Goal: Task Accomplishment & Management: Complete application form

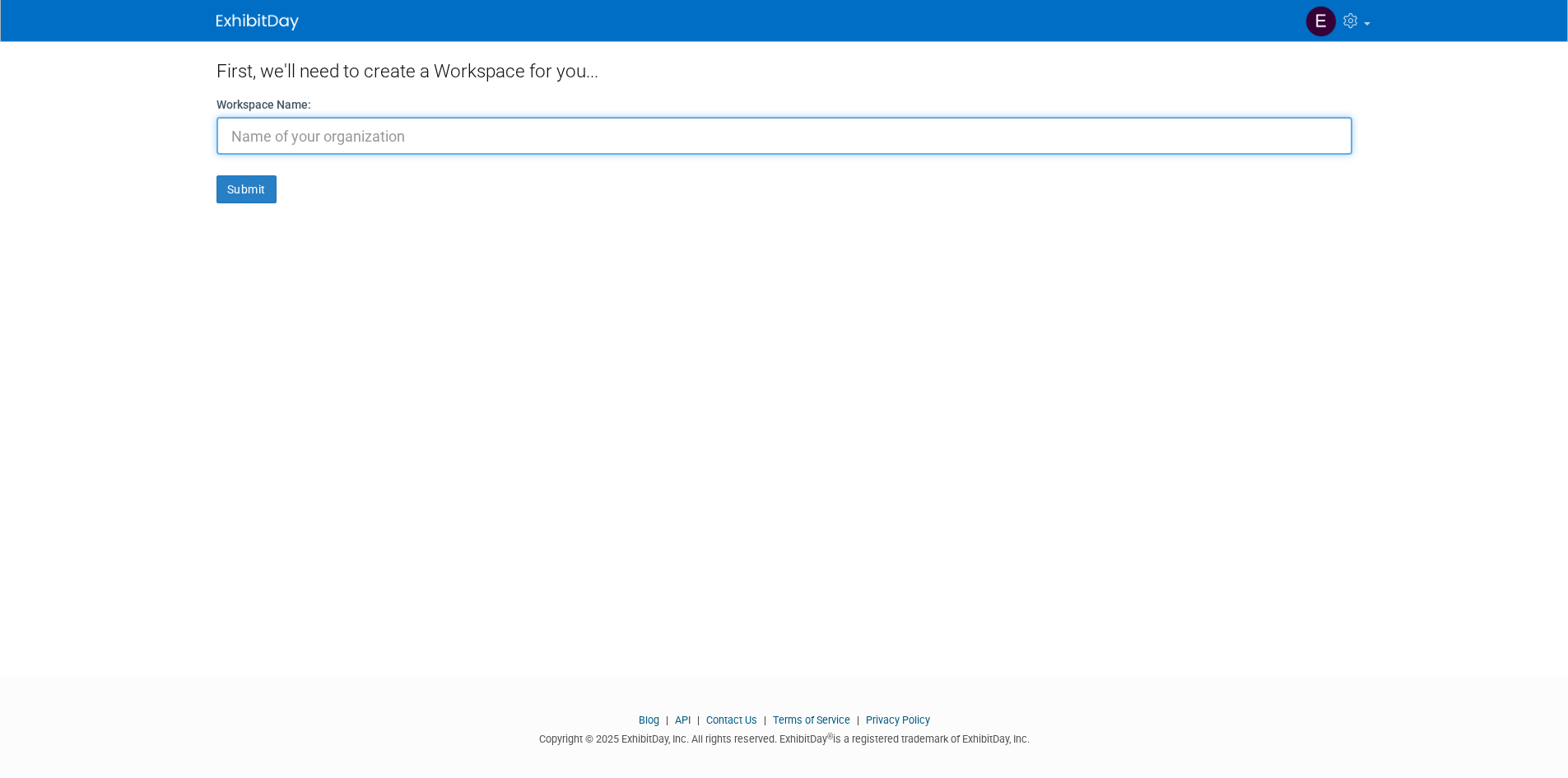
click at [255, 135] on input "text" at bounding box center [785, 135] width 1136 height 37
type input "RBWEA"
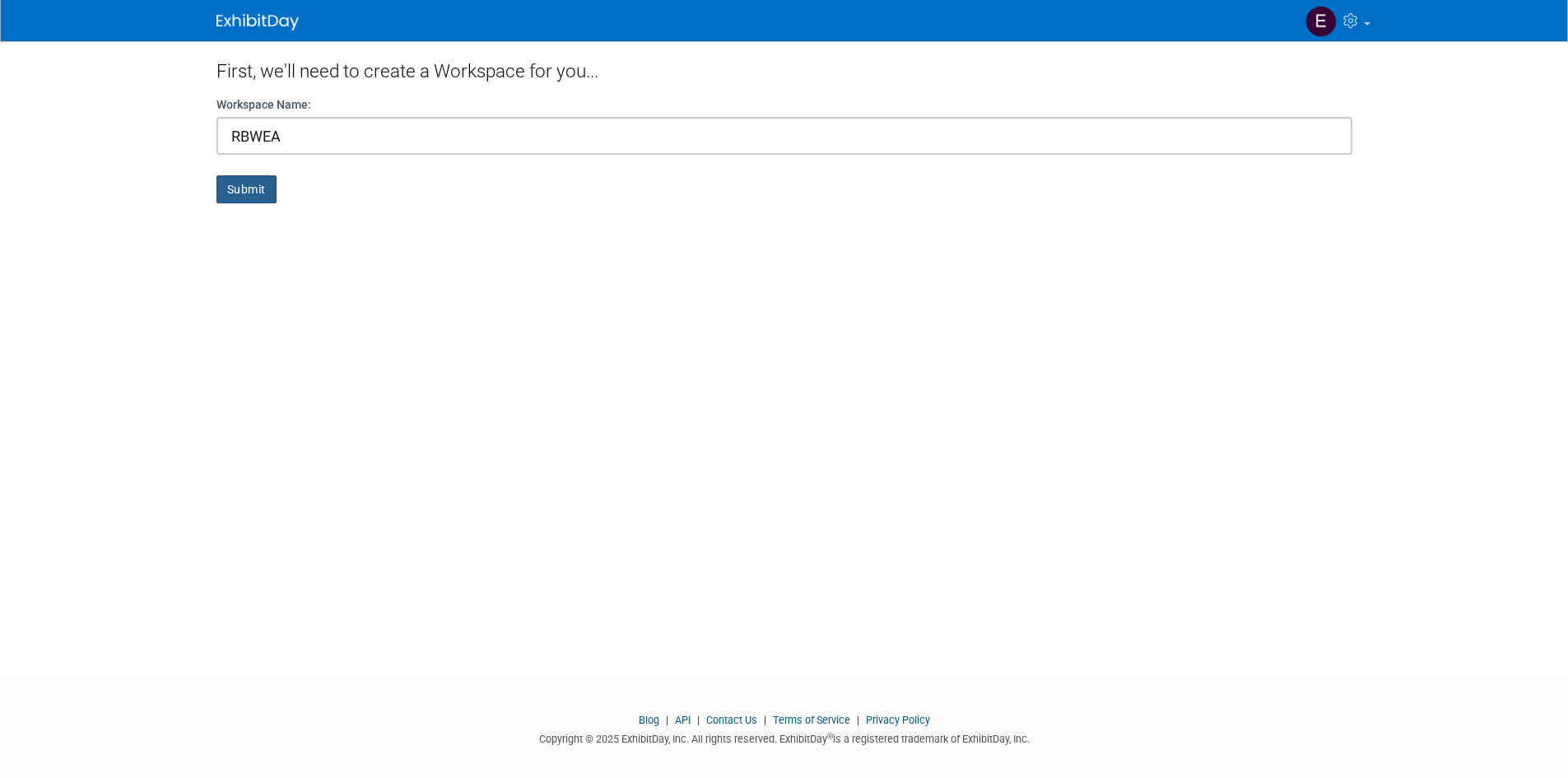
click at [240, 187] on button "Submit" at bounding box center [247, 189] width 60 height 28
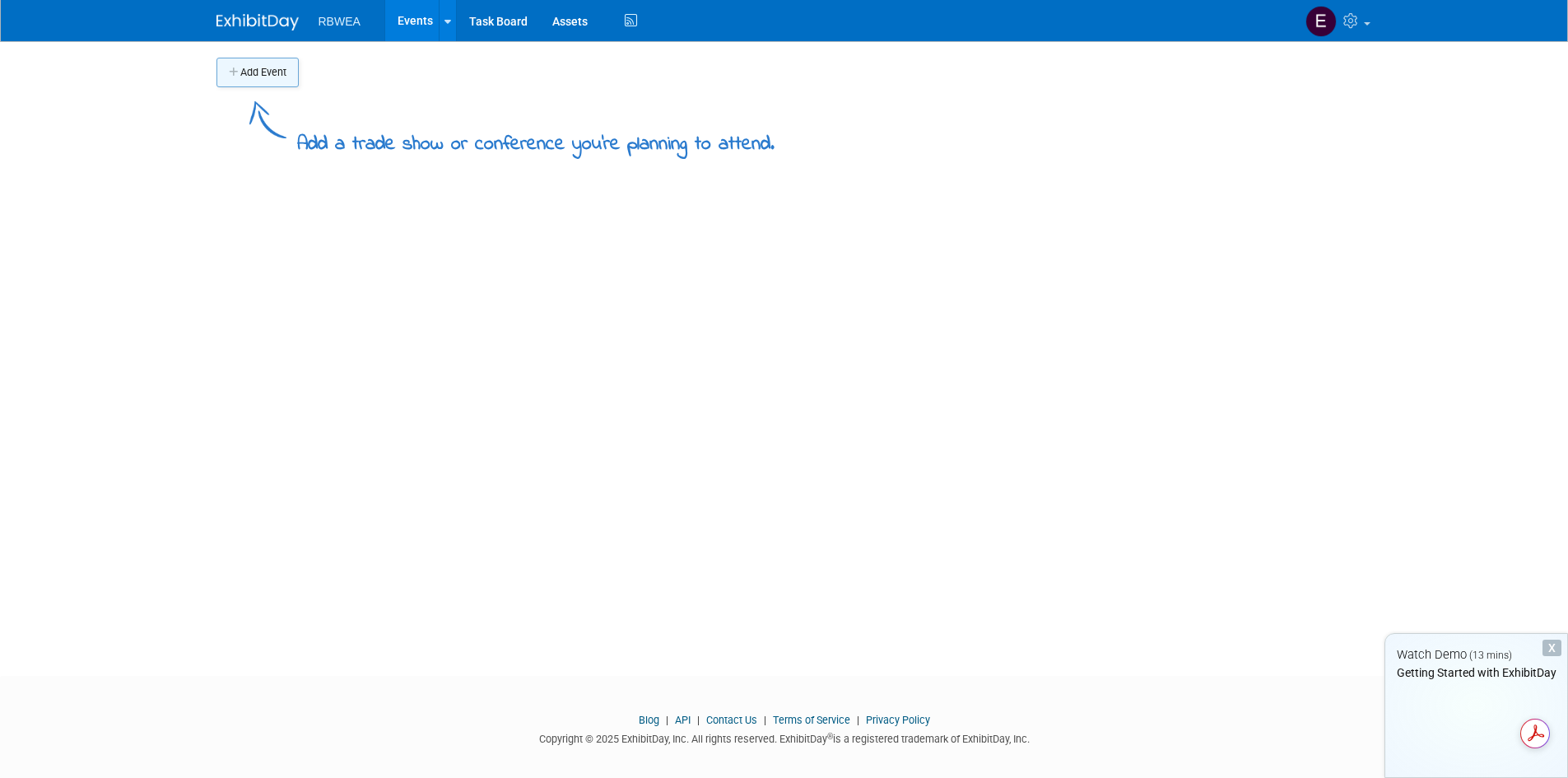
click at [259, 73] on button "Add Event" at bounding box center [258, 72] width 83 height 30
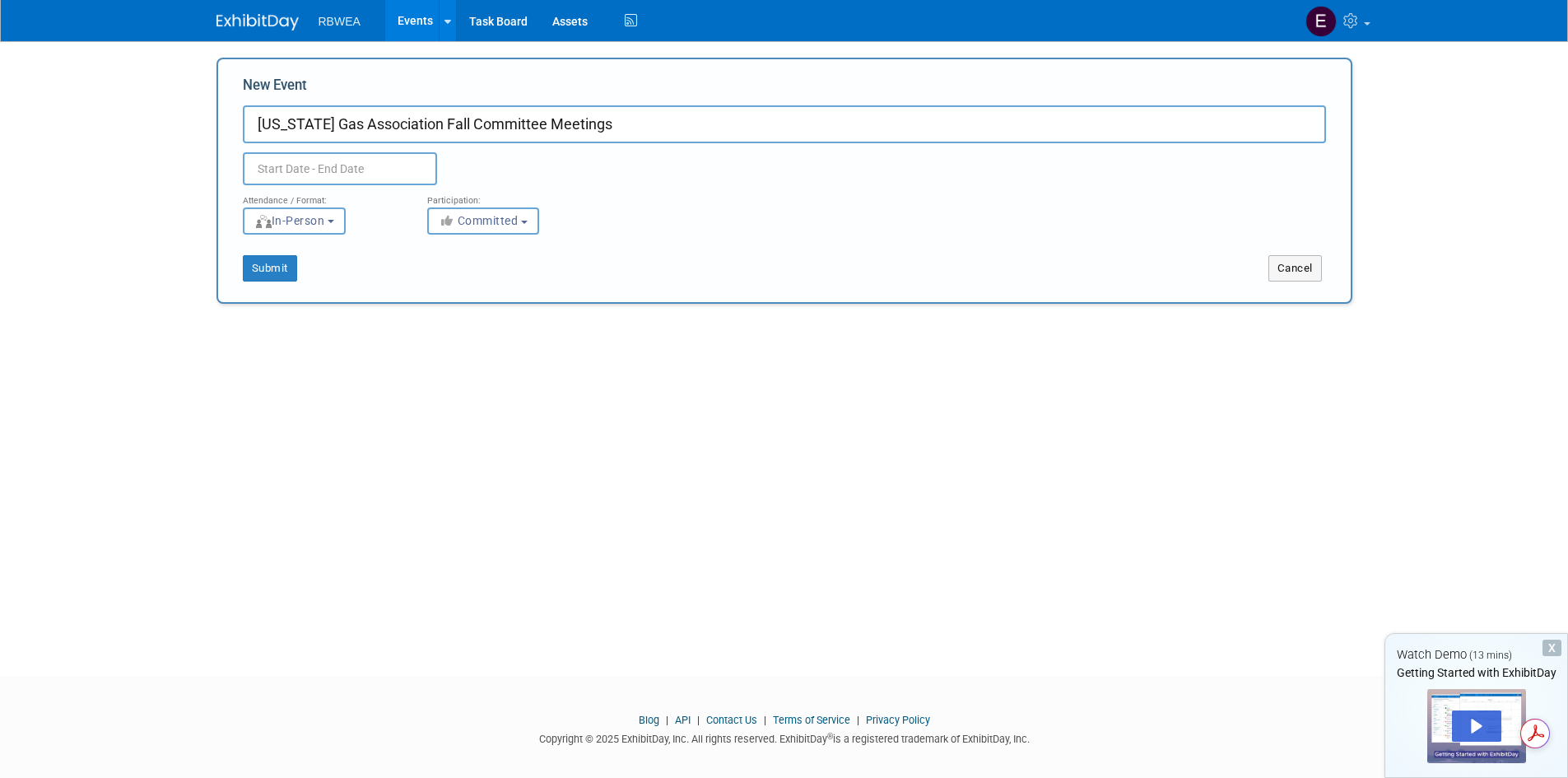
type input "[US_STATE] Gas Association Fall Committee Meetings"
click at [316, 171] on input "text" at bounding box center [340, 169] width 194 height 33
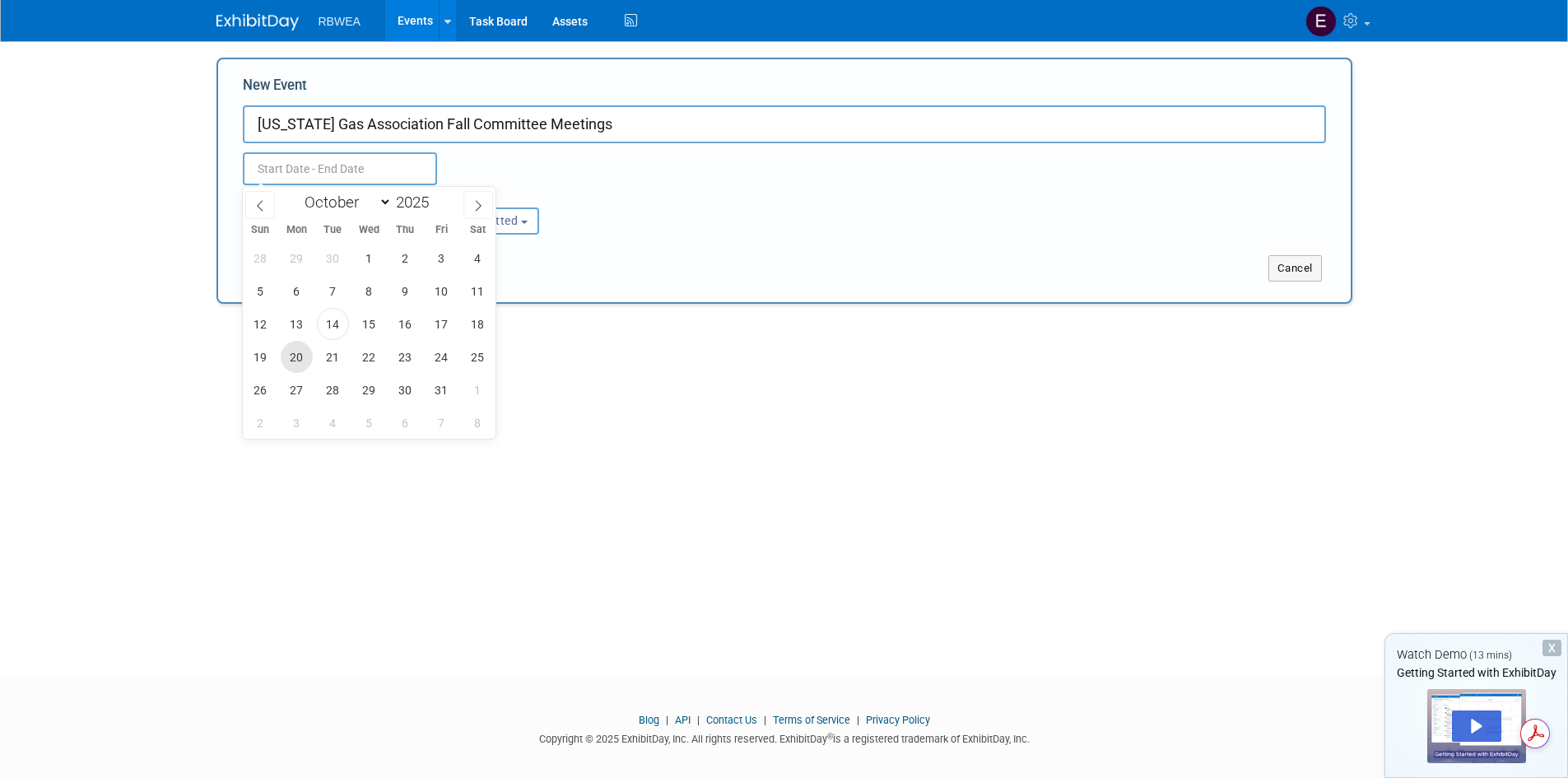
click at [299, 354] on span "20" at bounding box center [297, 356] width 32 height 32
click at [367, 353] on span "22" at bounding box center [368, 356] width 32 height 32
type input "[DATE] to [DATE]"
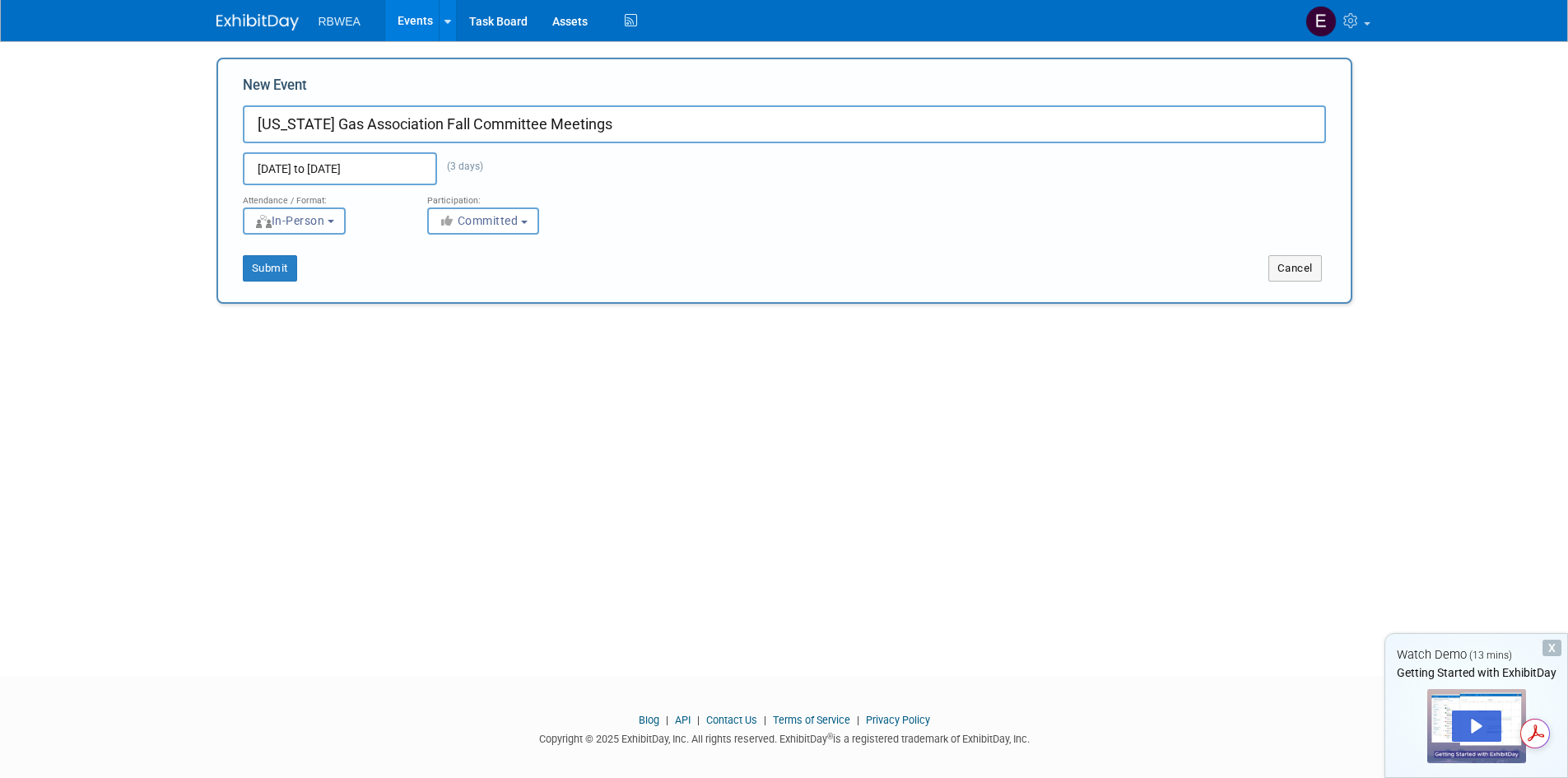
click at [334, 220] on b "button" at bounding box center [330, 221] width 7 height 3
click at [333, 264] on label "In-Person" at bounding box center [300, 255] width 96 height 22
click at [258, 261] on input "In-Person" at bounding box center [252, 255] width 11 height 11
click at [347, 248] on label "In-Person" at bounding box center [300, 255] width 96 height 22
click at [258, 250] on input "In-Person" at bounding box center [252, 255] width 11 height 11
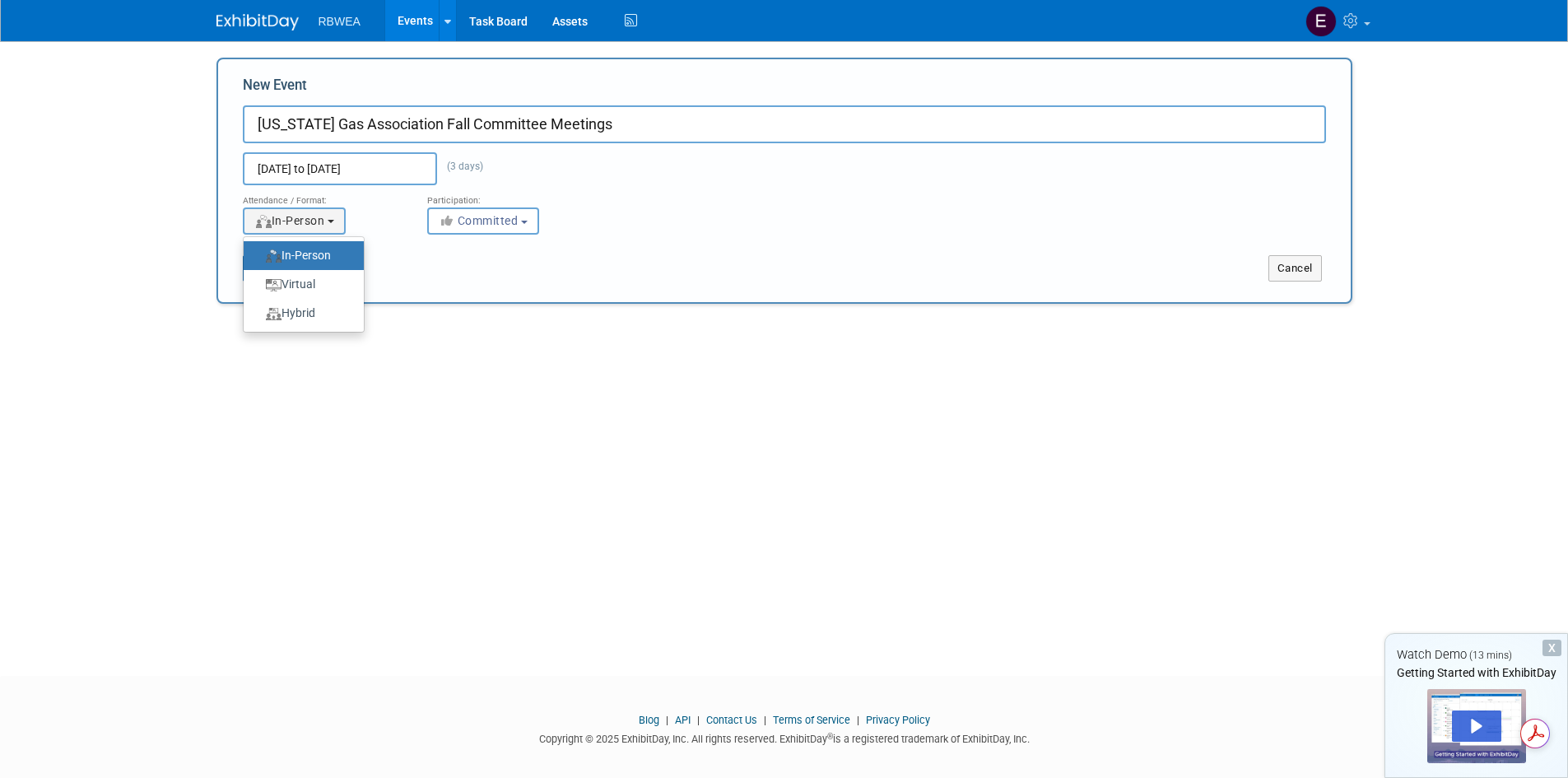
click at [489, 362] on div "Add Event Add a trade show or conference you're planning to attend. New Event […" at bounding box center [785, 343] width 1161 height 605
click at [478, 219] on span "Committed" at bounding box center [478, 221] width 80 height 13
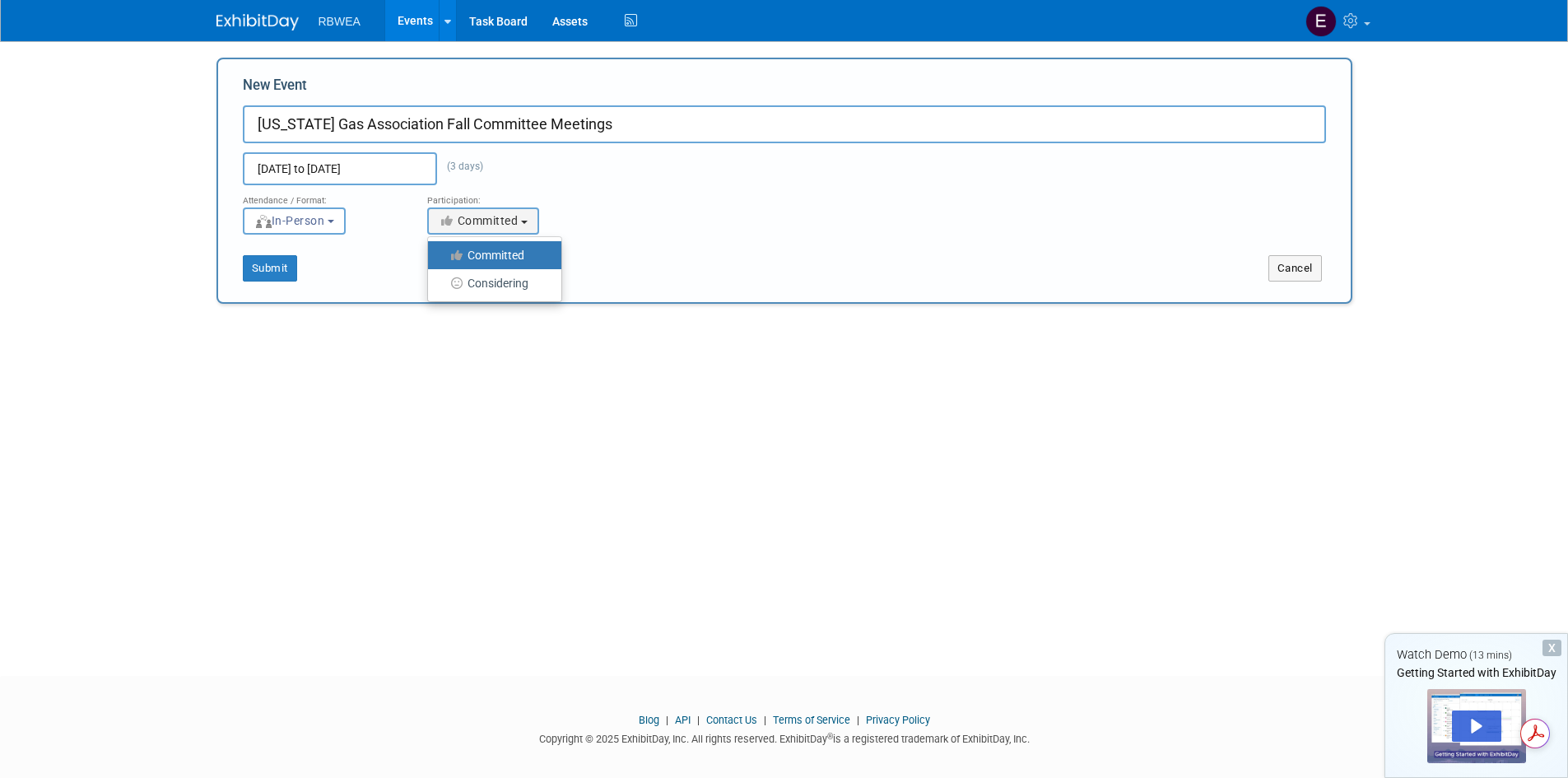
click at [487, 256] on label "Committed" at bounding box center [490, 255] width 108 height 21
click at [443, 256] on input "Committed" at bounding box center [437, 255] width 11 height 11
click at [487, 256] on label "Committed" at bounding box center [490, 255] width 108 height 21
click at [443, 256] on input "Committed" at bounding box center [437, 255] width 11 height 11
click at [563, 385] on div "Add Event Add a trade show or conference you're planning to attend. New Event […" at bounding box center [785, 343] width 1161 height 605
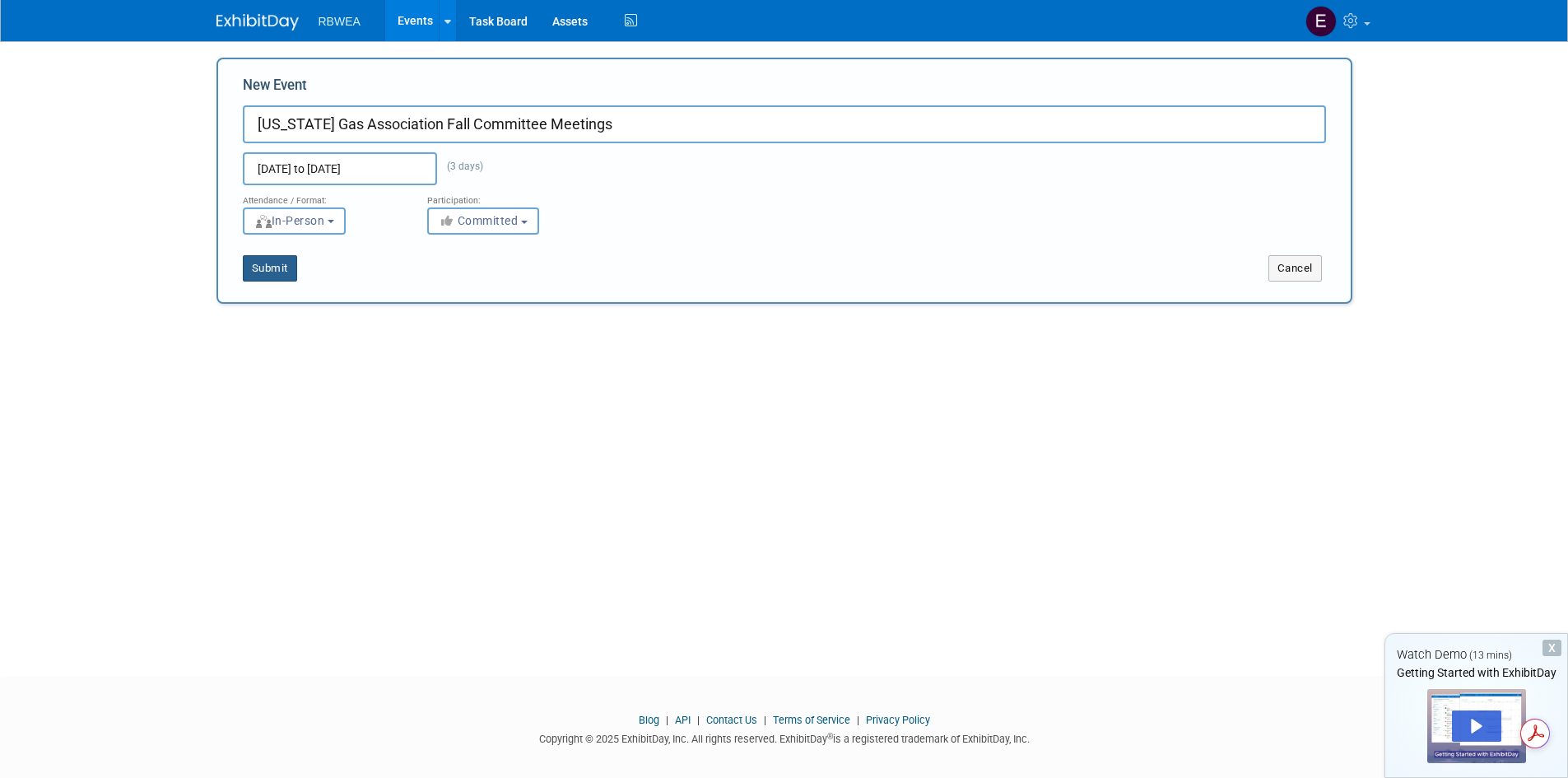
click at [277, 264] on button "Submit" at bounding box center [270, 268] width 55 height 26
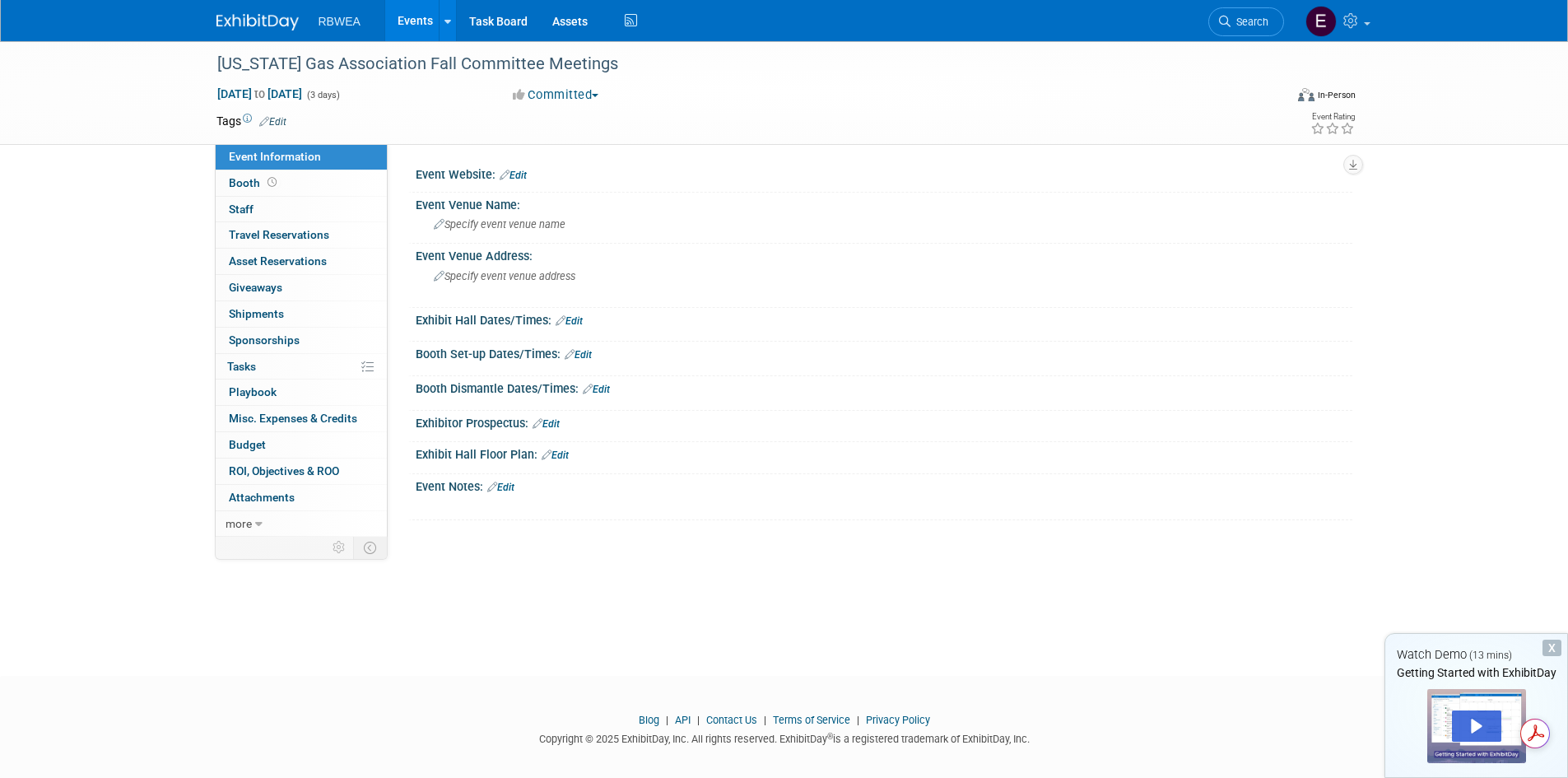
click at [1550, 645] on div "X" at bounding box center [1553, 648] width 19 height 16
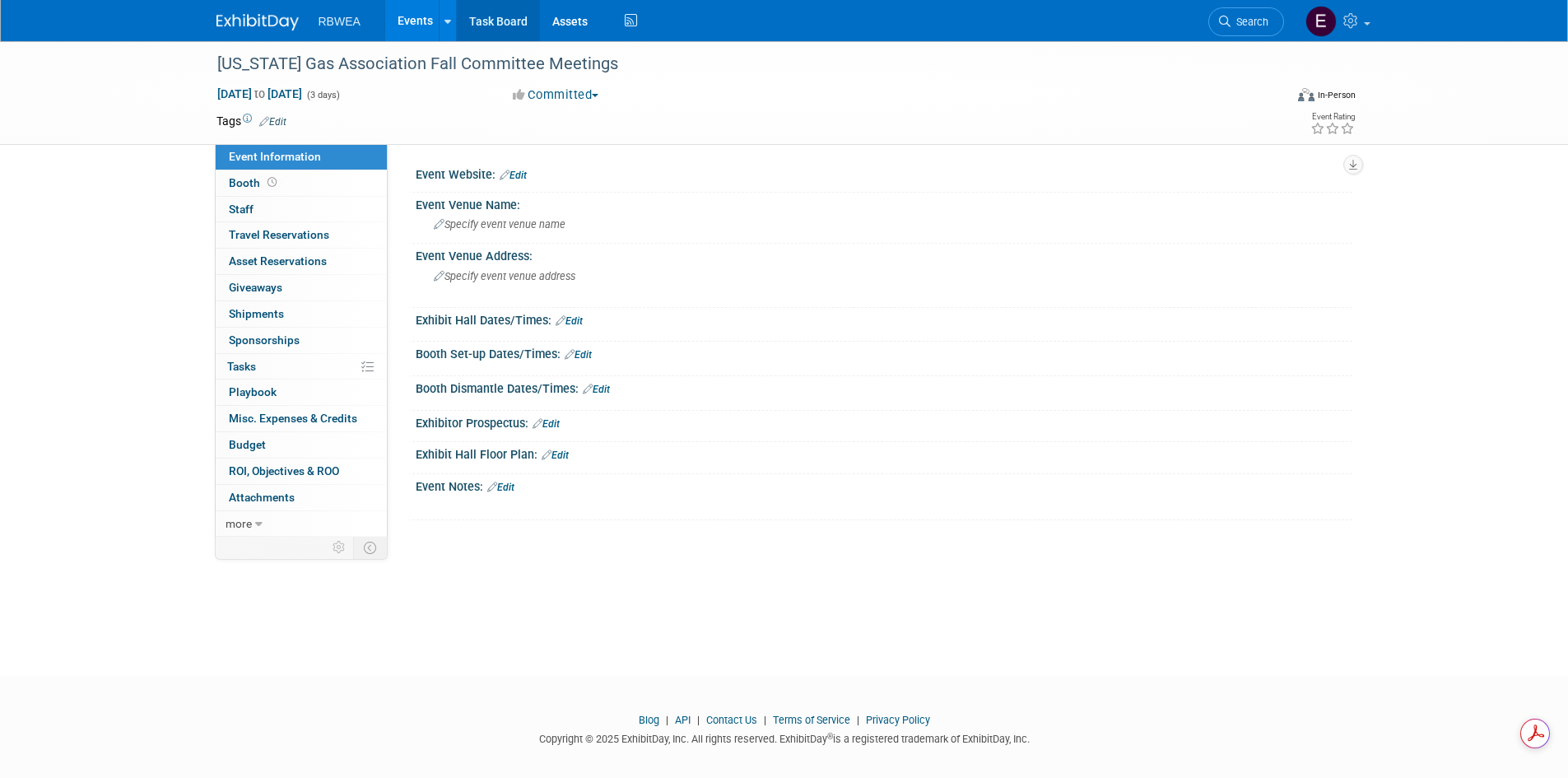
click at [501, 15] on link "Task Board" at bounding box center [498, 20] width 83 height 41
